Goal: Register for event/course

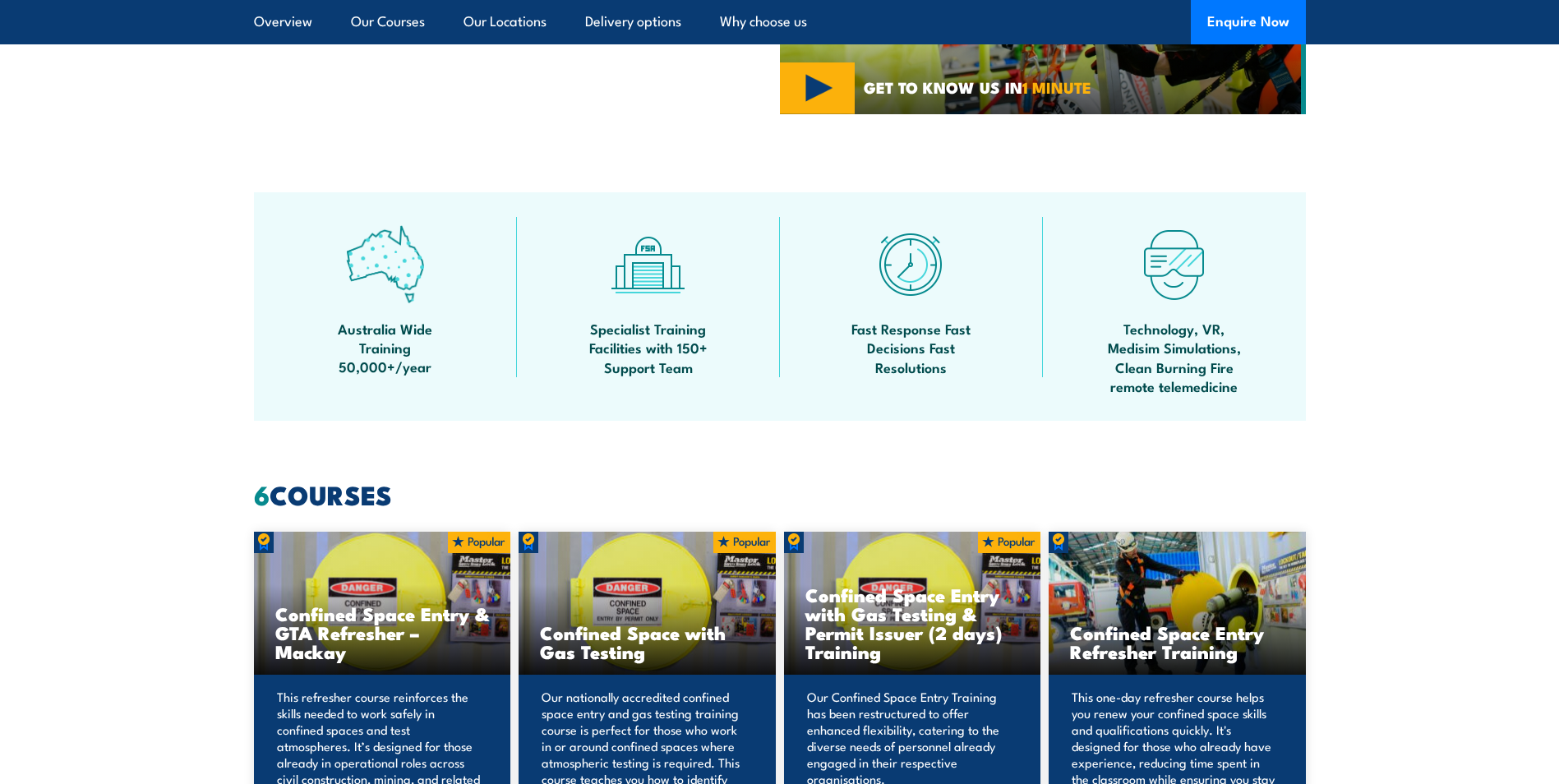
scroll to position [1150, 0]
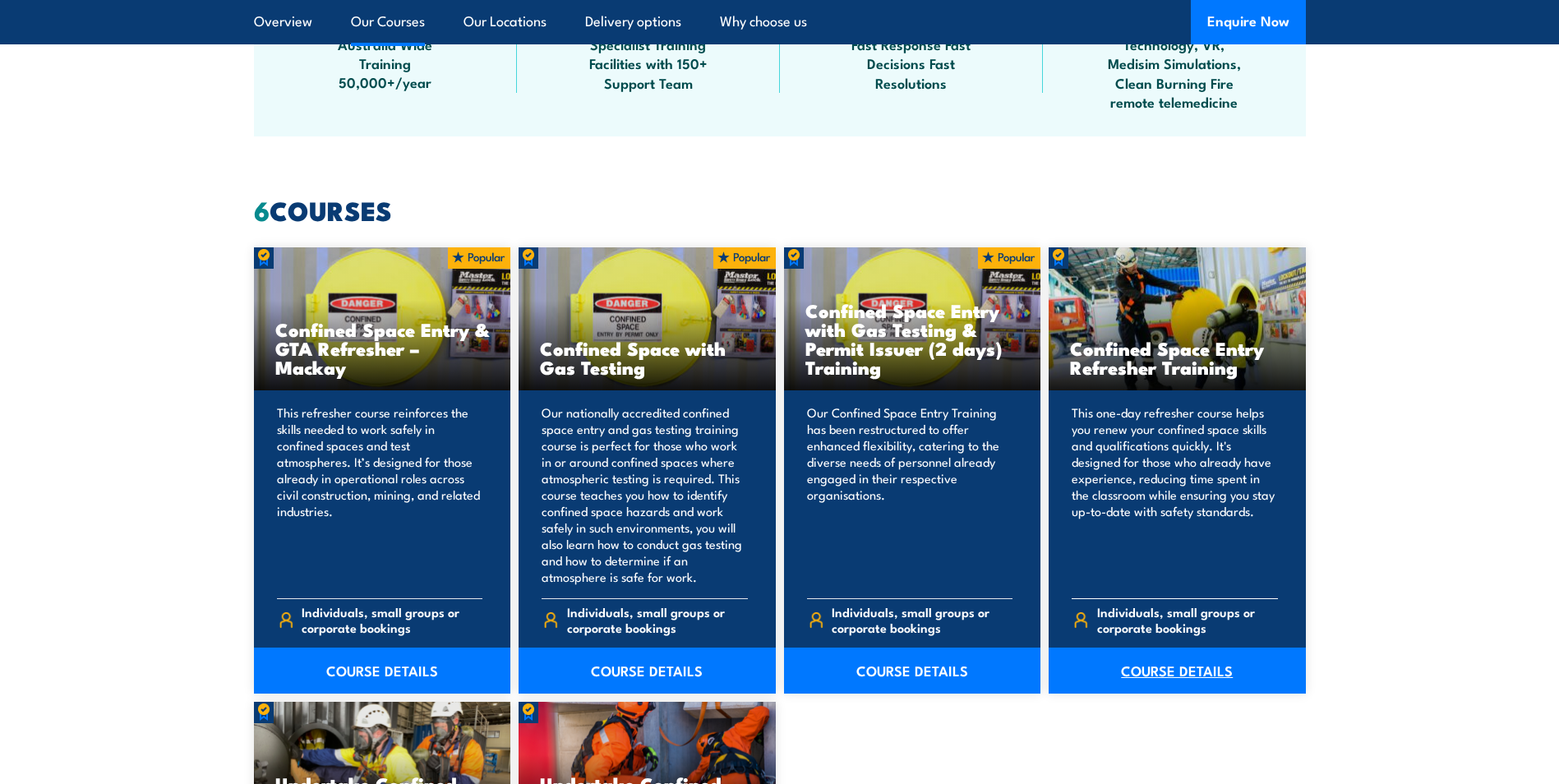
click at [1152, 667] on link "COURSE DETAILS" at bounding box center [1177, 670] width 257 height 46
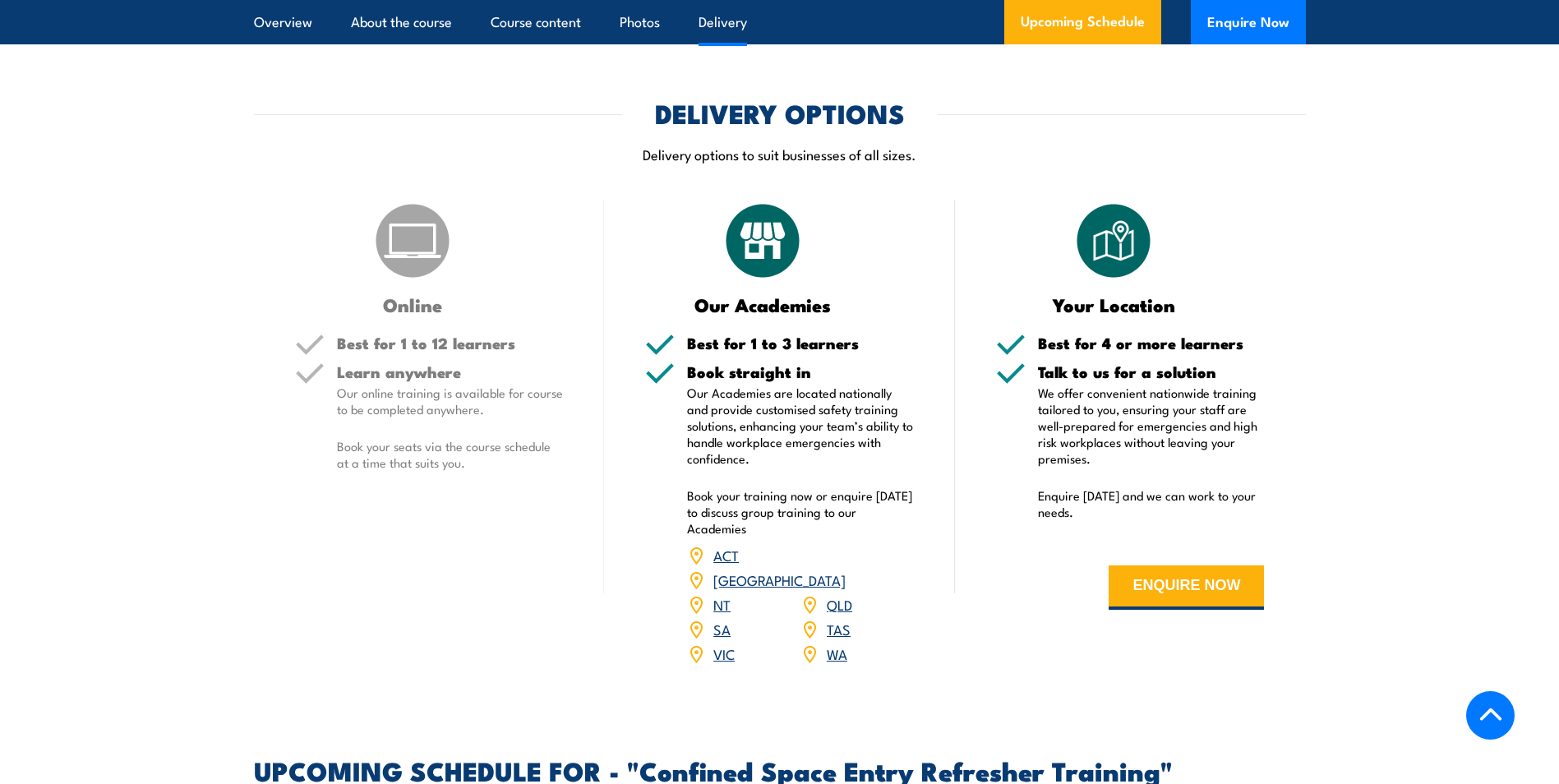
scroll to position [2465, 0]
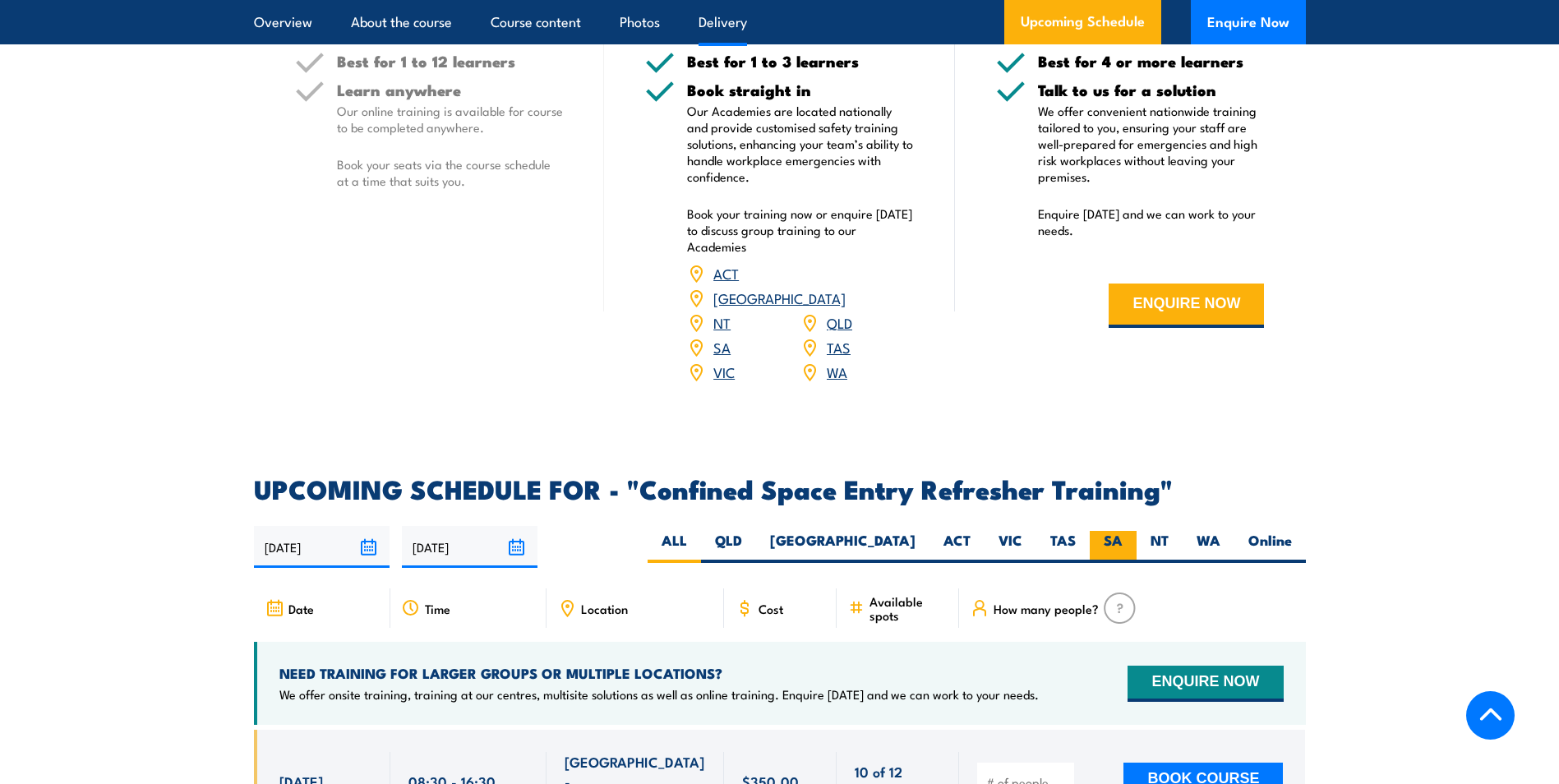
click at [1109, 531] on label "SA" at bounding box center [1113, 547] width 47 height 32
click at [1122, 531] on input "SA" at bounding box center [1127, 535] width 10 height 10
radio input "true"
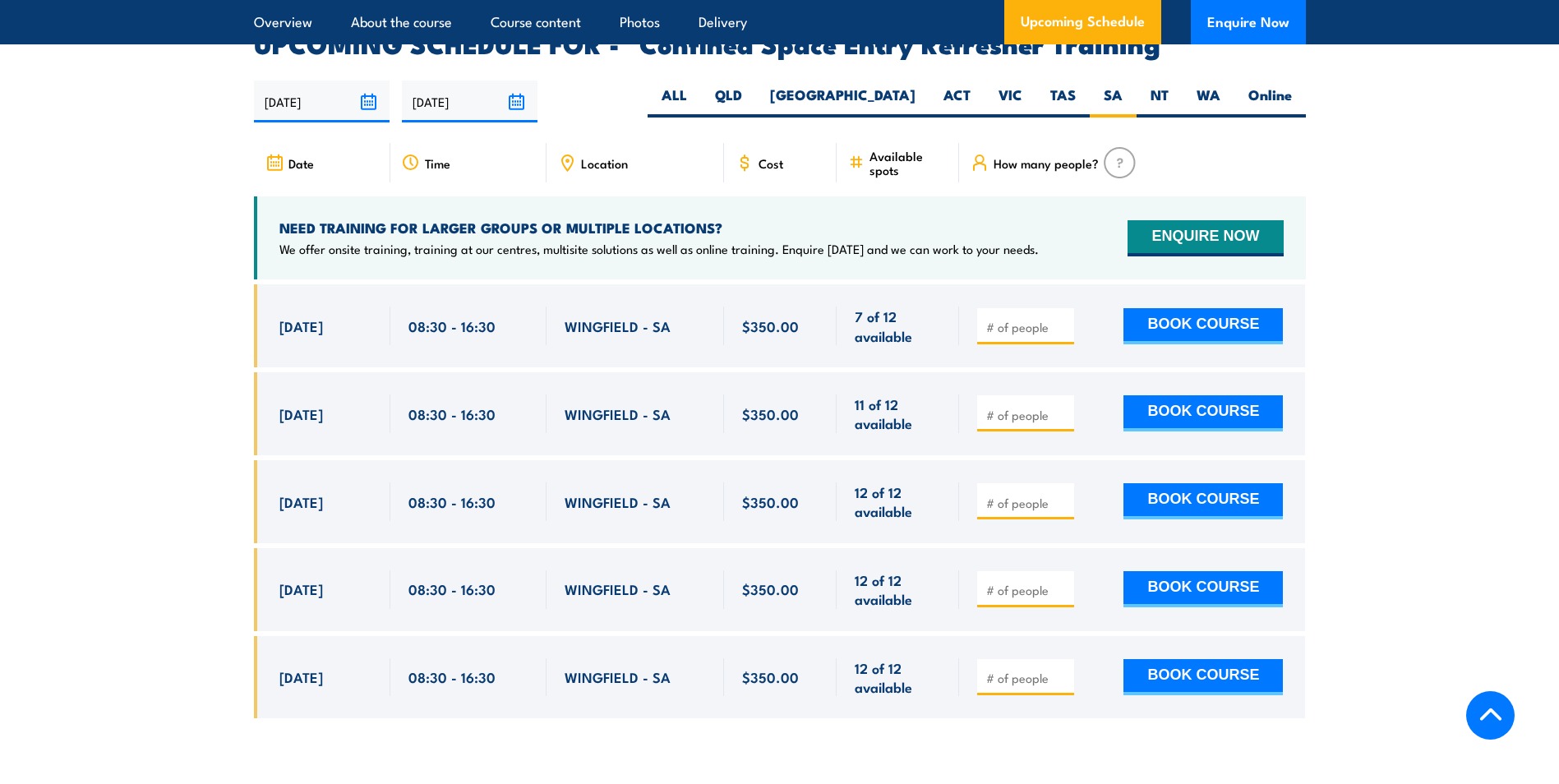
scroll to position [2913, 0]
